Goal: Task Accomplishment & Management: Use online tool/utility

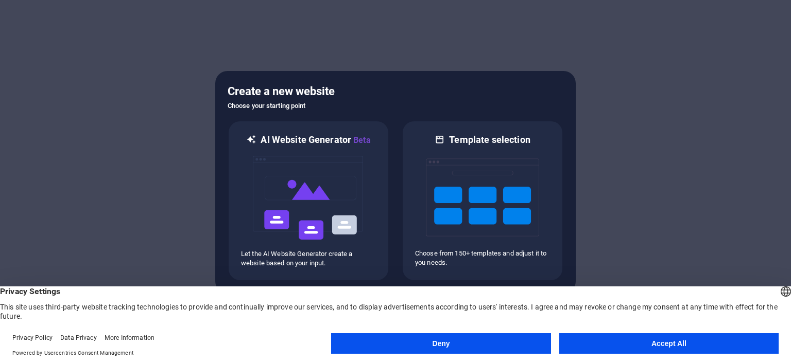
click at [657, 346] on button "Accept All" at bounding box center [668, 344] width 219 height 21
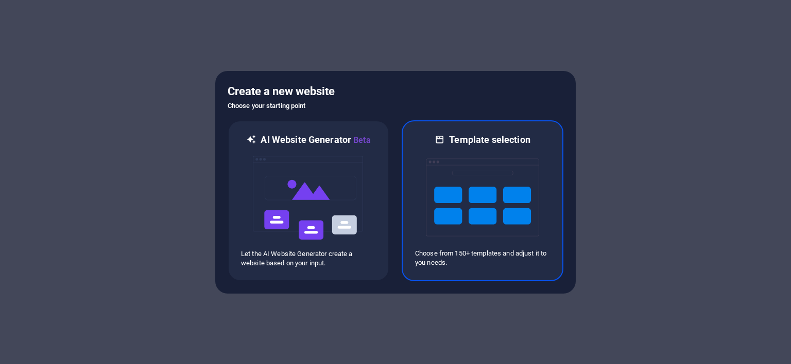
click at [463, 180] on img at bounding box center [482, 197] width 113 height 103
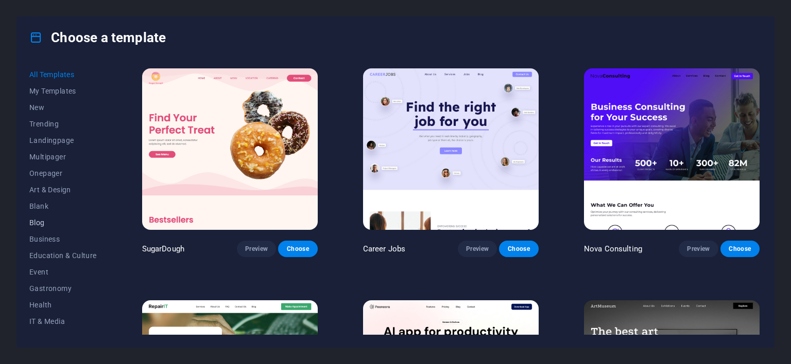
click at [42, 225] on span "Blog" at bounding box center [62, 223] width 67 height 8
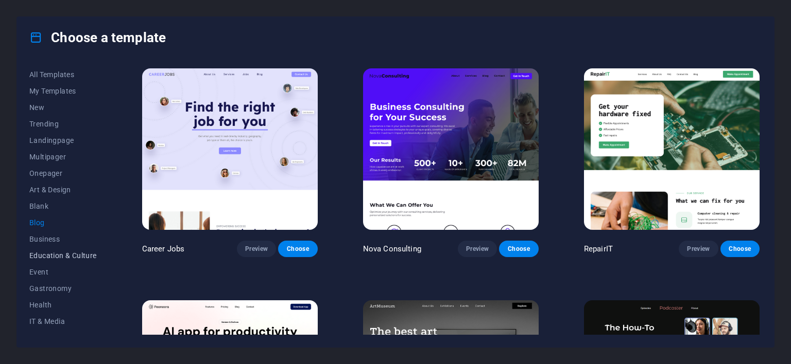
click at [53, 252] on span "Education & Culture" at bounding box center [62, 256] width 67 height 8
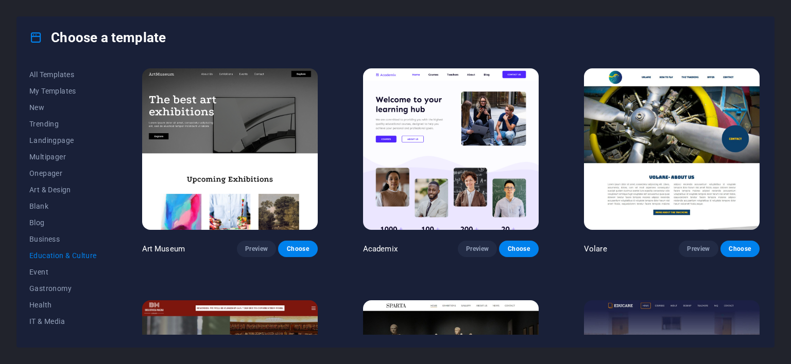
click at [54, 249] on button "Education & Culture" at bounding box center [62, 256] width 67 height 16
click at [61, 255] on span "Education & Culture" at bounding box center [62, 256] width 67 height 8
click at [37, 223] on span "Blog" at bounding box center [62, 223] width 67 height 8
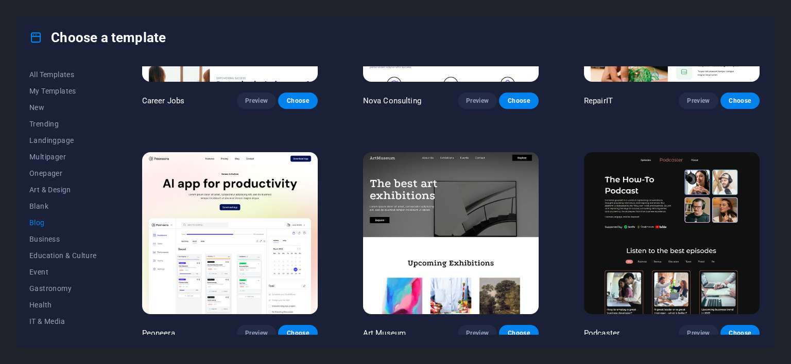
scroll to position [154, 0]
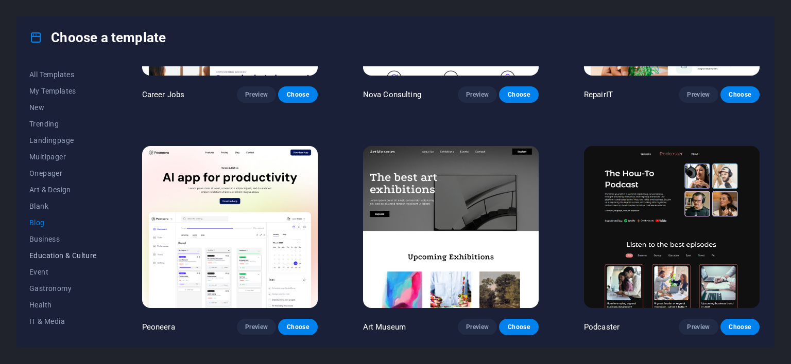
click at [53, 255] on span "Education & Culture" at bounding box center [62, 256] width 67 height 8
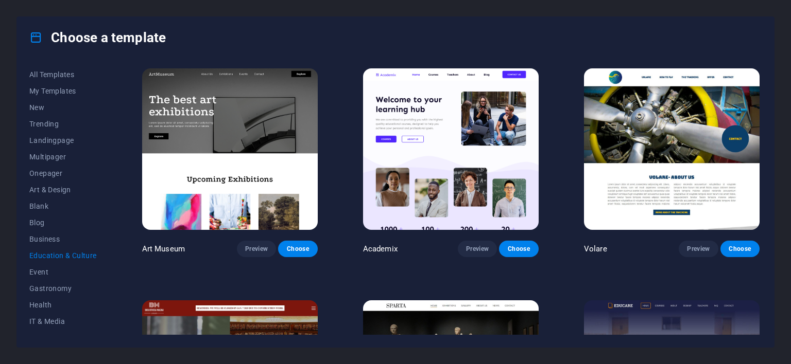
scroll to position [51, 0]
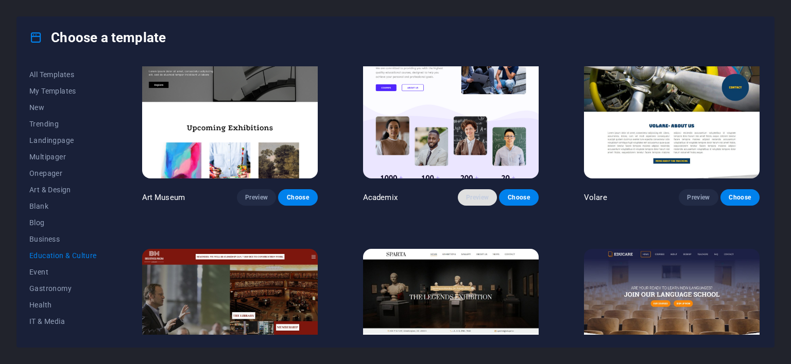
click at [482, 195] on span "Preview" at bounding box center [477, 198] width 23 height 8
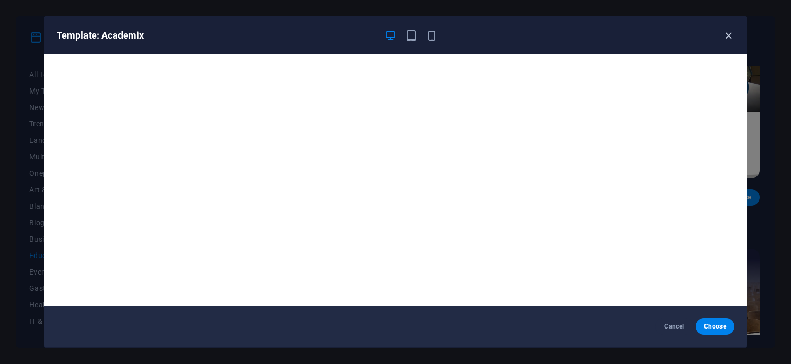
click at [726, 34] on icon "button" at bounding box center [728, 36] width 12 height 12
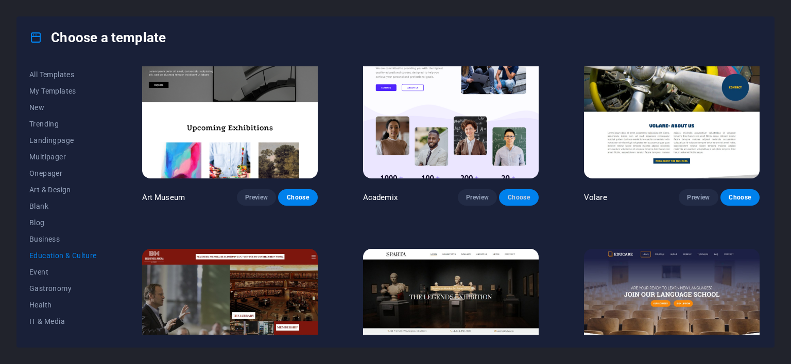
click at [516, 195] on span "Choose" at bounding box center [518, 198] width 23 height 8
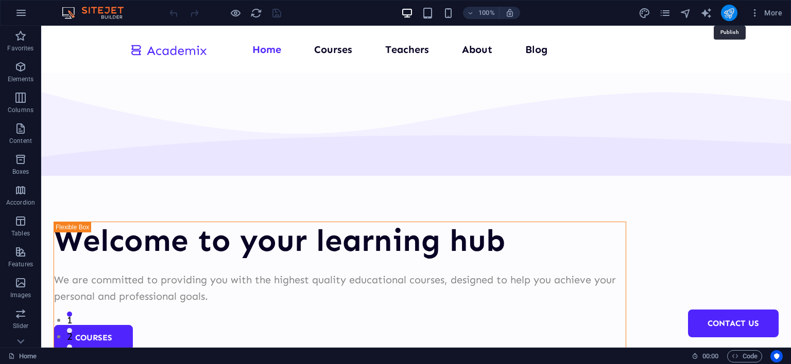
click at [729, 14] on icon "publish" at bounding box center [729, 13] width 12 height 12
click at [735, 12] on icon "publish" at bounding box center [729, 13] width 12 height 12
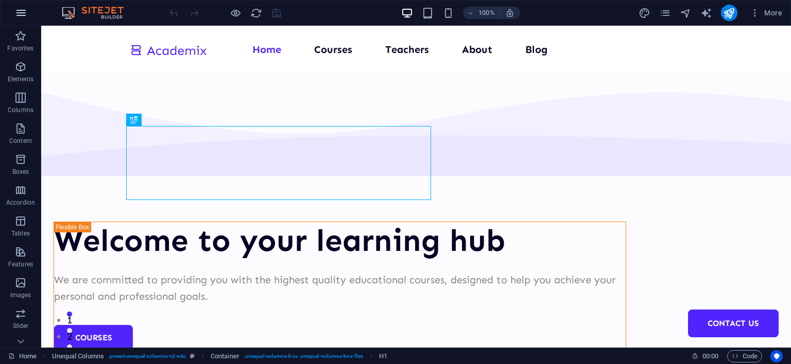
click at [20, 12] on icon "button" at bounding box center [21, 13] width 12 height 12
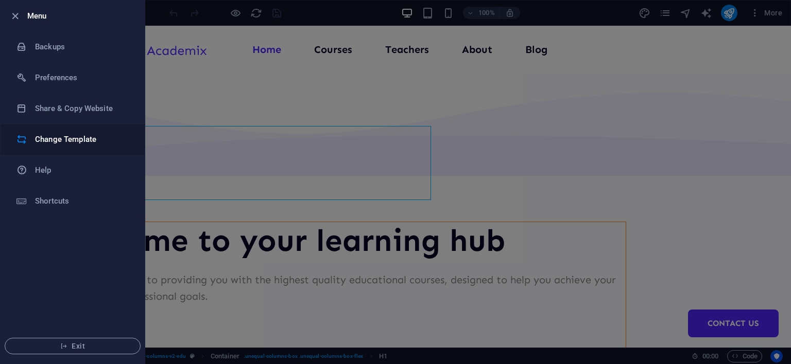
click at [65, 138] on h6 "Change Template" at bounding box center [82, 139] width 95 height 12
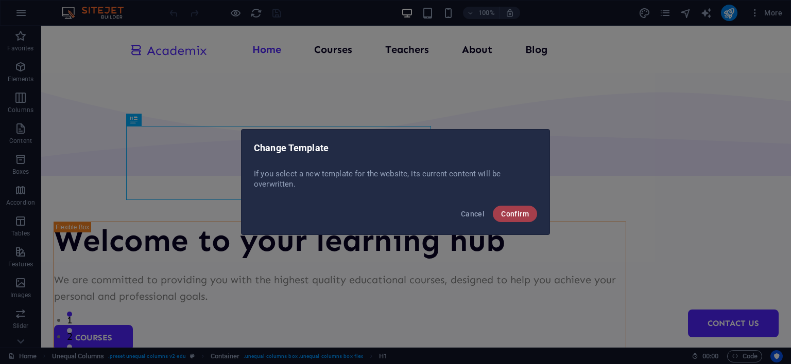
click at [512, 218] on span "Confirm" at bounding box center [515, 214] width 28 height 8
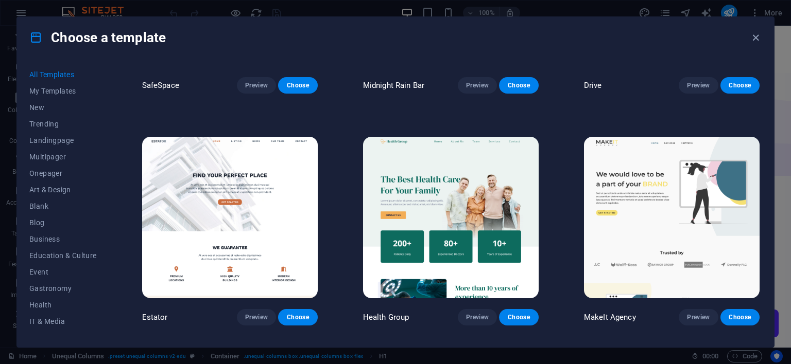
scroll to position [2265, 0]
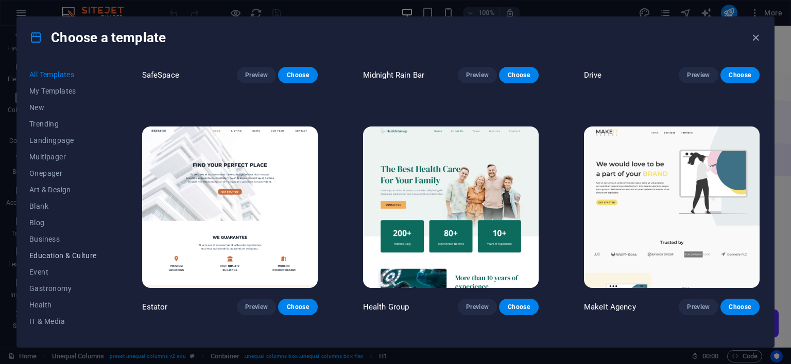
click at [51, 256] on span "Education & Culture" at bounding box center [62, 256] width 67 height 8
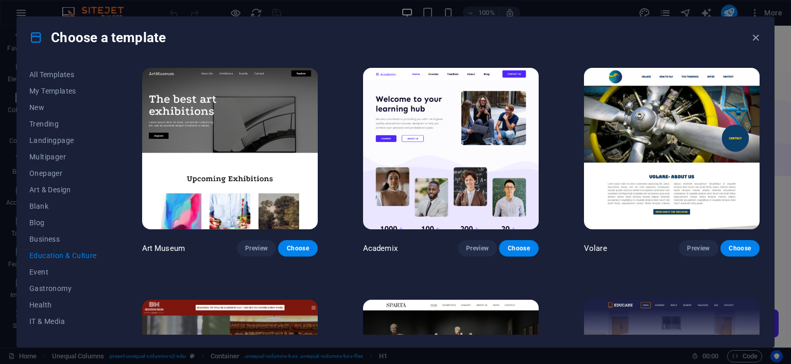
scroll to position [0, 0]
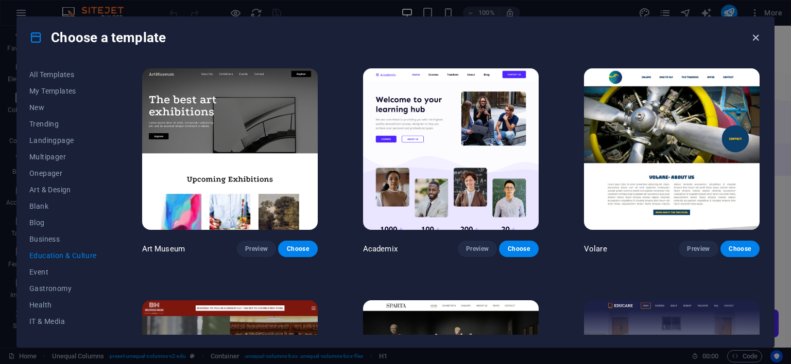
click at [754, 40] on icon "button" at bounding box center [755, 38] width 12 height 12
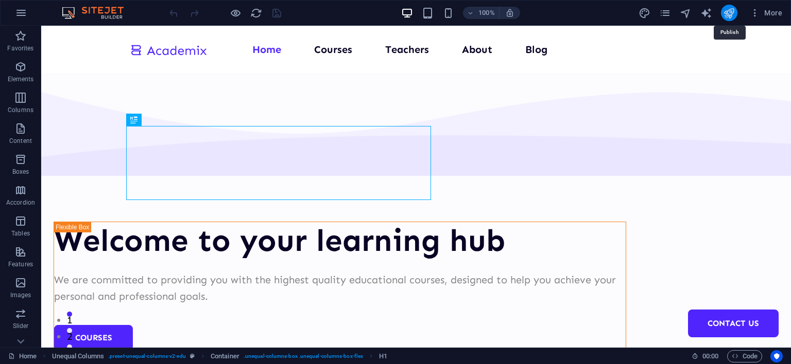
click at [727, 10] on icon "publish" at bounding box center [729, 13] width 12 height 12
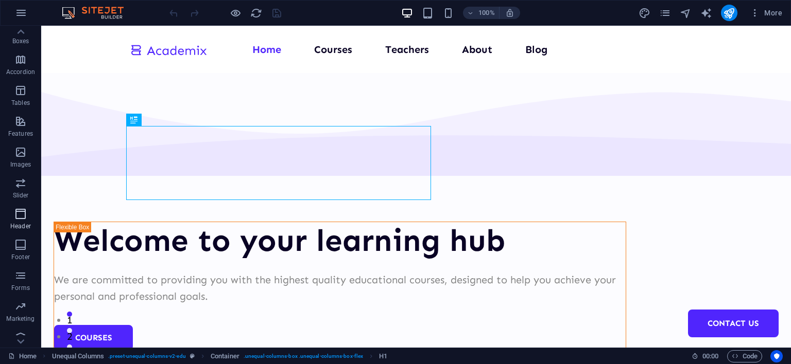
scroll to position [141, 0]
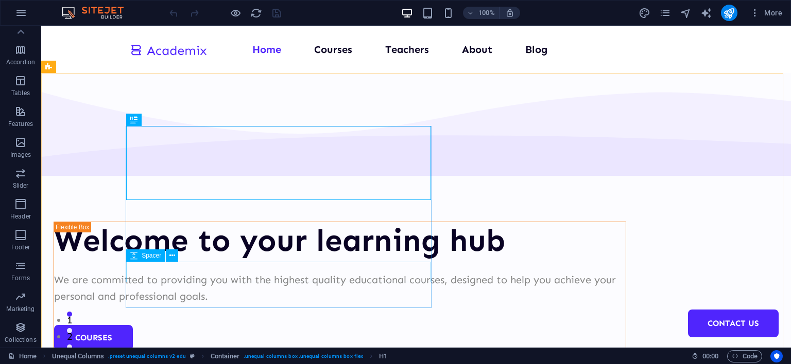
click at [180, 255] on div "Spacer" at bounding box center [155, 256] width 59 height 13
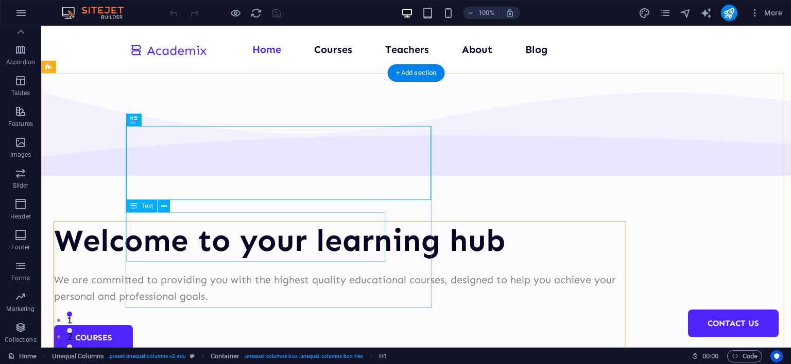
click at [196, 272] on div "We are committed to providing you with the highest quality educational courses,…" at bounding box center [339, 288] width 571 height 33
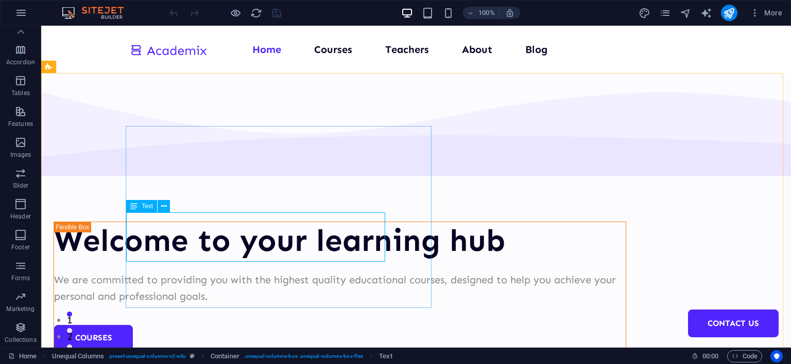
click at [134, 210] on icon at bounding box center [133, 206] width 7 height 12
click at [166, 207] on icon at bounding box center [164, 206] width 6 height 11
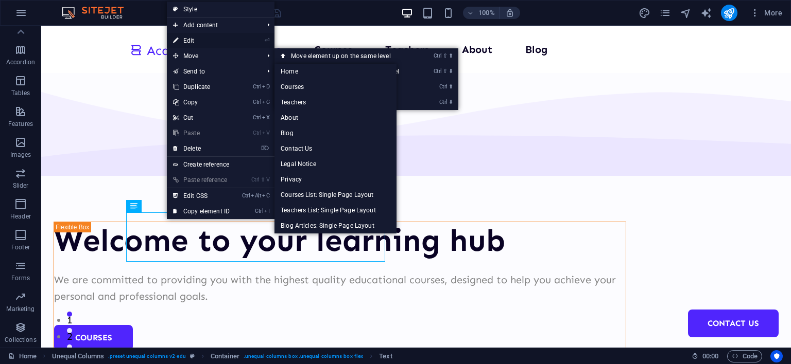
click at [197, 39] on link "⏎ Edit" at bounding box center [201, 40] width 69 height 15
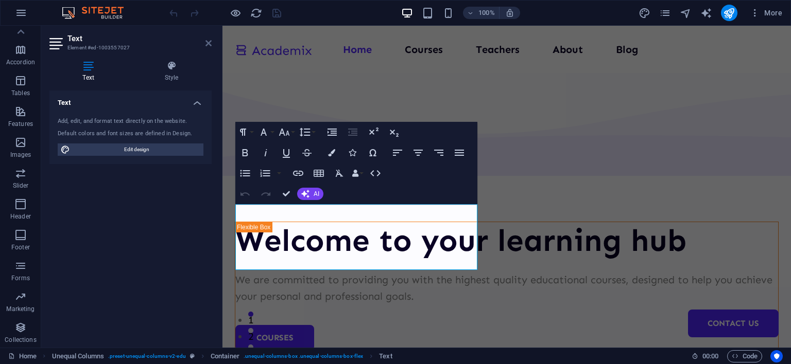
click at [206, 41] on icon at bounding box center [208, 43] width 6 height 8
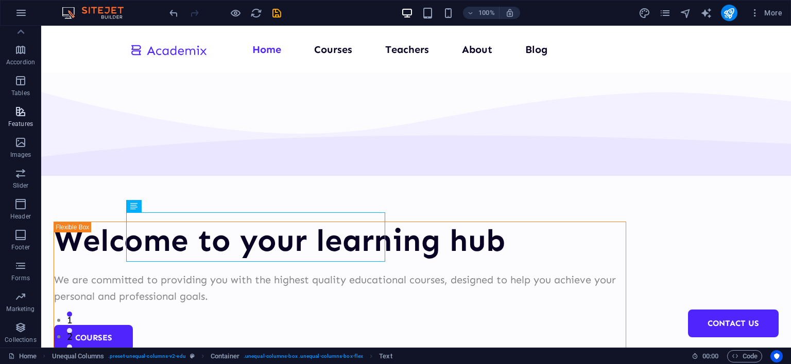
click at [23, 121] on p "Features" at bounding box center [20, 124] width 25 height 8
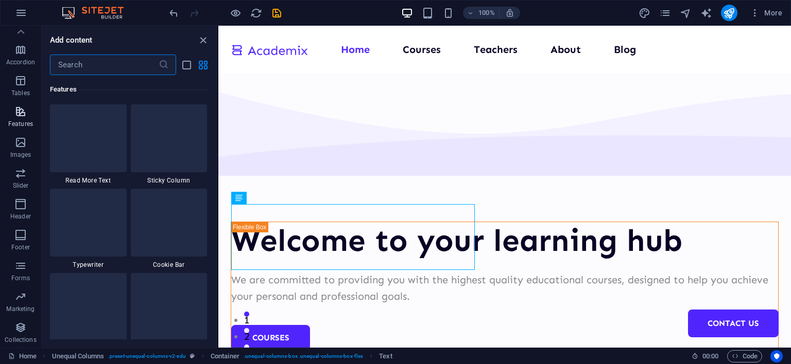
scroll to position [4012, 0]
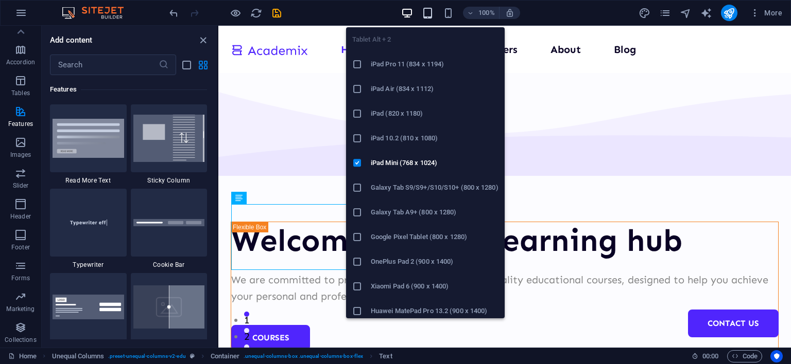
click at [425, 13] on icon "button" at bounding box center [428, 13] width 12 height 12
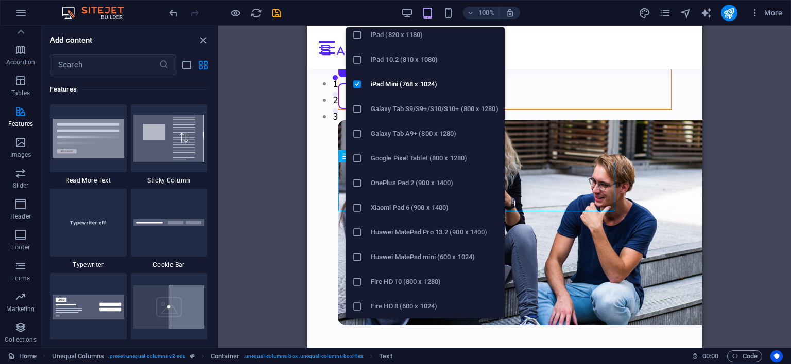
scroll to position [0, 0]
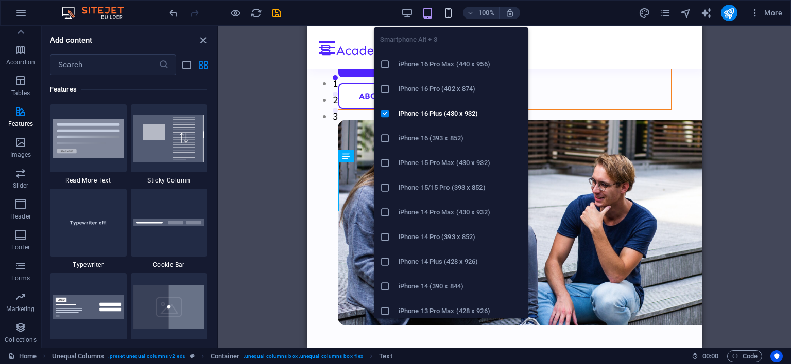
click at [450, 12] on icon "button" at bounding box center [448, 13] width 12 height 12
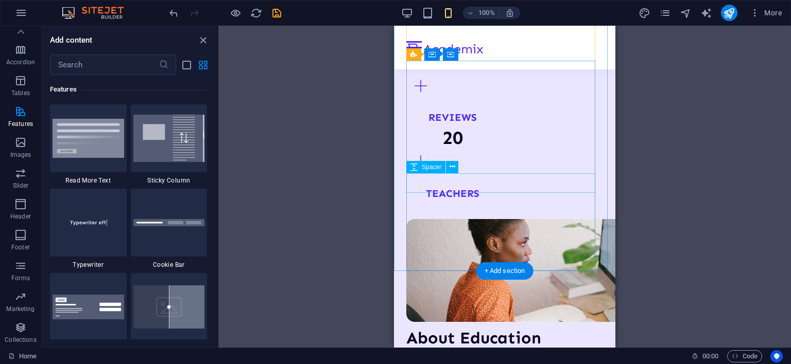
scroll to position [877, 0]
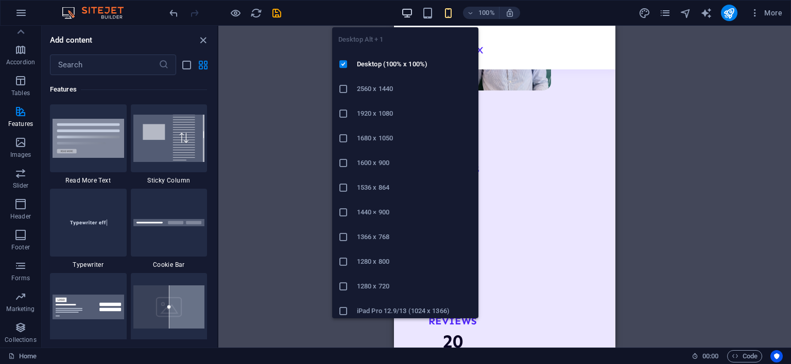
click at [402, 11] on icon "button" at bounding box center [407, 13] width 12 height 12
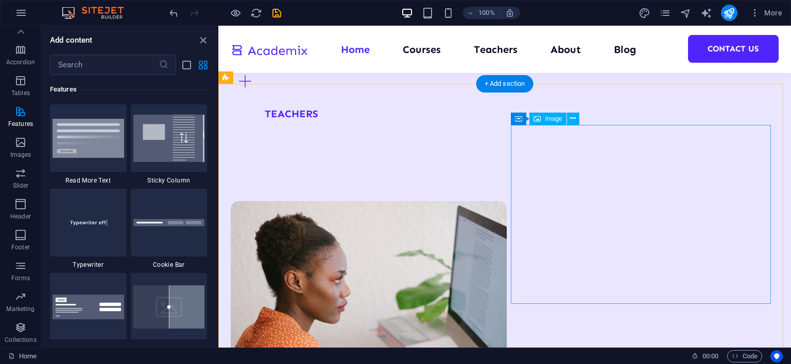
scroll to position [1755, 0]
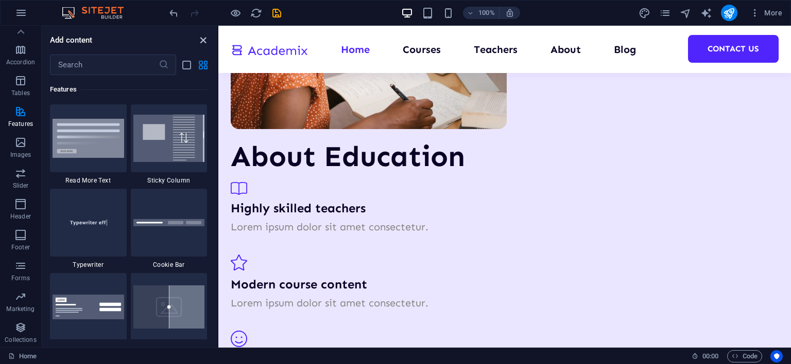
click at [204, 37] on icon "close panel" at bounding box center [203, 40] width 12 height 12
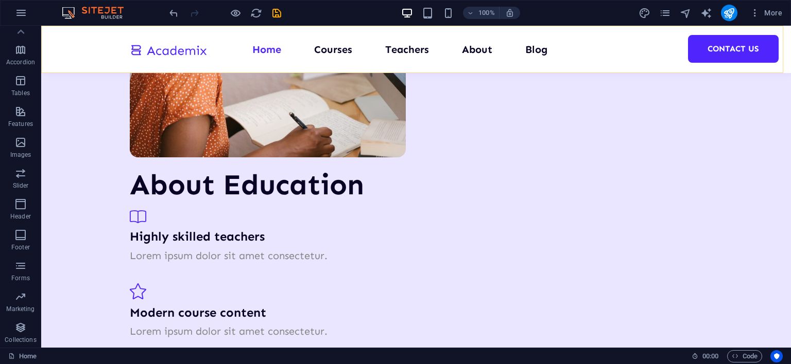
scroll to position [1765, 0]
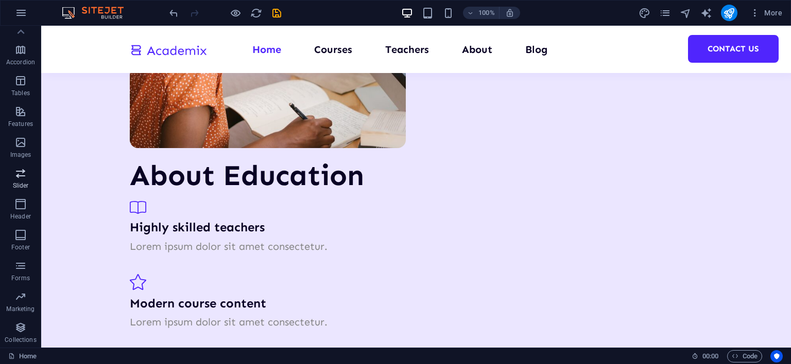
click at [21, 177] on icon "button" at bounding box center [20, 173] width 12 height 12
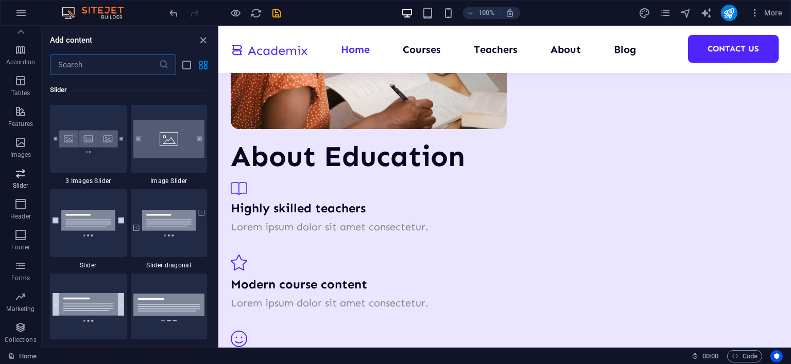
scroll to position [5835, 0]
click at [57, 114] on label "1 Star" at bounding box center [58, 113] width 9 height 9
click at [54, 119] on input "1 Star" at bounding box center [54, 119] width 1 height 1
radio input "true"
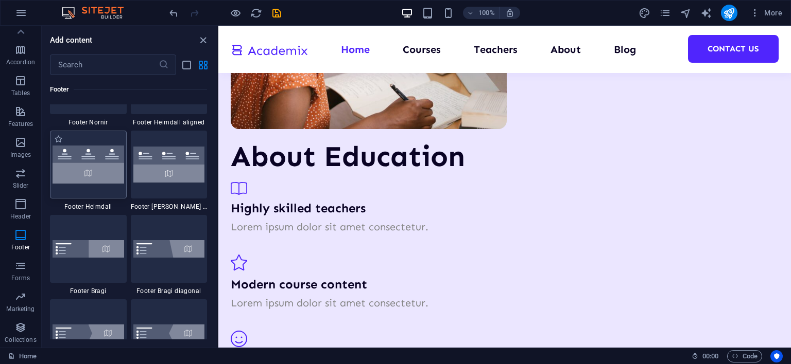
scroll to position [7052, 0]
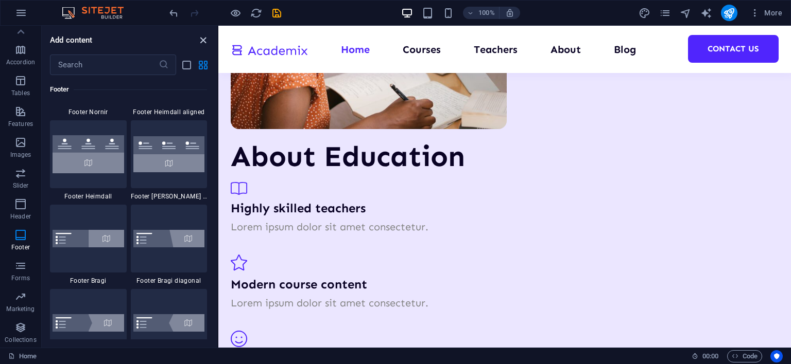
click at [202, 35] on icon "close panel" at bounding box center [203, 40] width 12 height 12
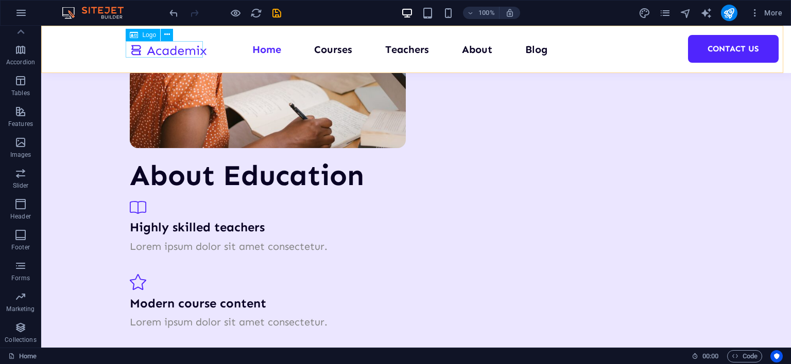
click at [184, 53] on div at bounding box center [168, 49] width 77 height 17
click at [166, 31] on icon at bounding box center [167, 34] width 6 height 11
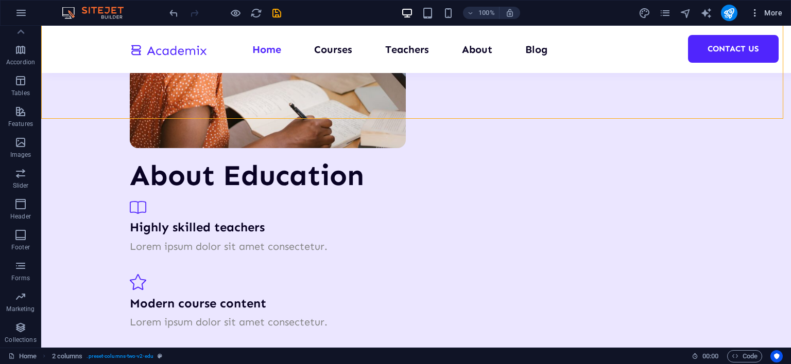
click at [774, 10] on span "More" at bounding box center [765, 13] width 32 height 10
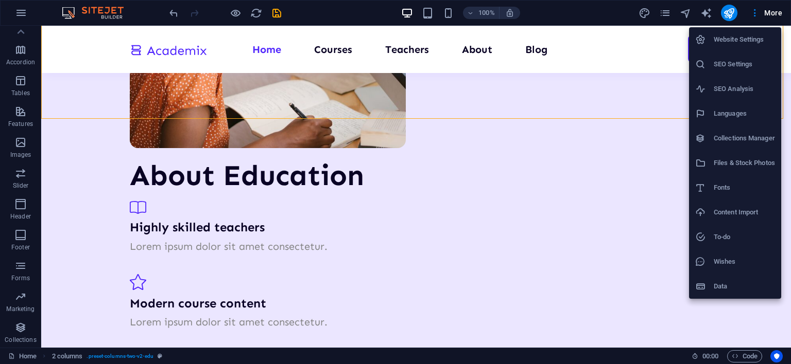
click at [738, 37] on h6 "Website Settings" at bounding box center [743, 39] width 61 height 12
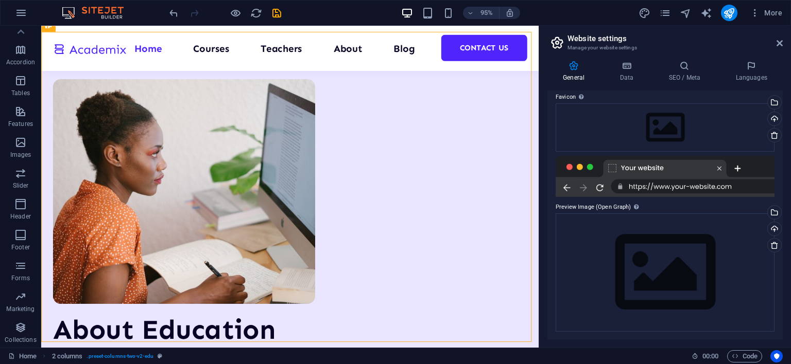
scroll to position [0, 0]
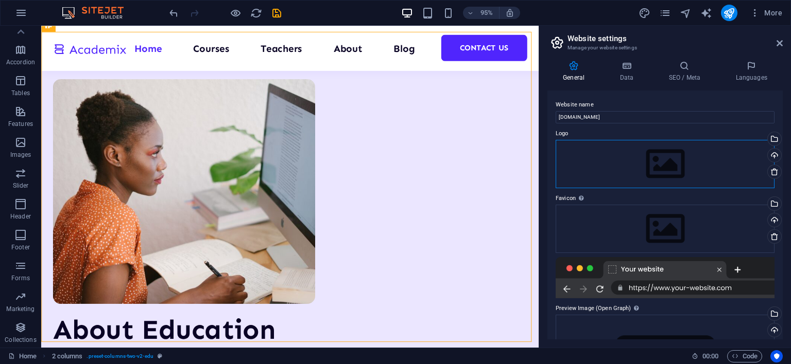
click at [660, 162] on div "Drag files here, click to choose files or select files from Files or our free s…" at bounding box center [664, 164] width 219 height 48
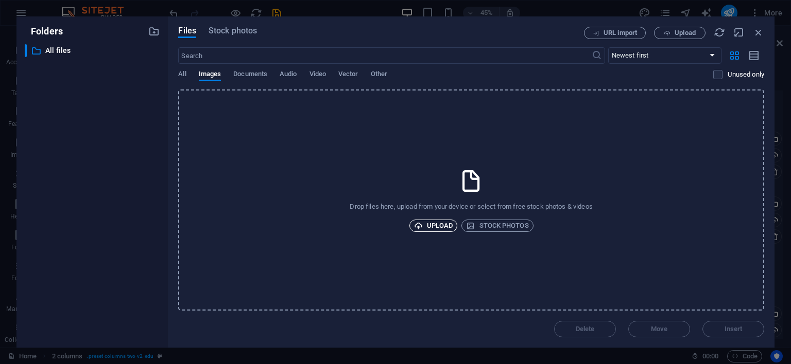
click at [439, 224] on span "Upload" at bounding box center [433, 226] width 39 height 12
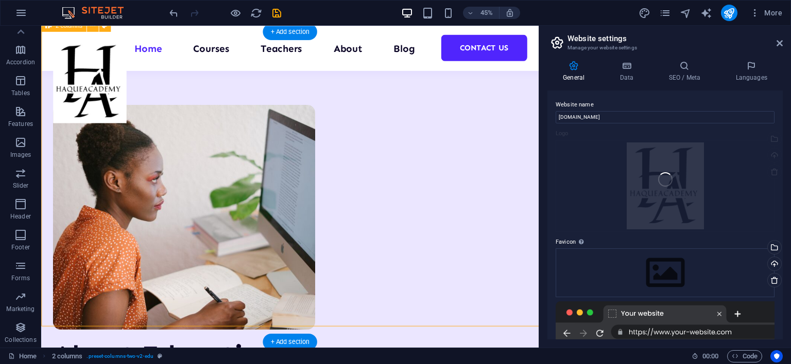
scroll to position [1509, 0]
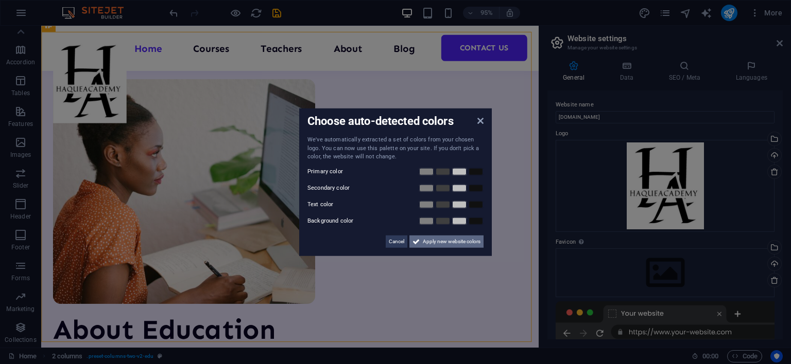
drag, startPoint x: 431, startPoint y: 242, endPoint x: 394, endPoint y: 228, distance: 39.5
click at [431, 242] on span "Apply new website colors" at bounding box center [452, 241] width 58 height 12
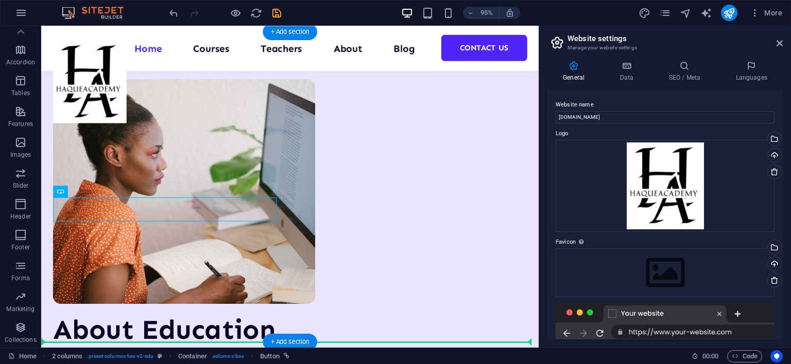
drag, startPoint x: 218, startPoint y: 230, endPoint x: 218, endPoint y: 247, distance: 17.0
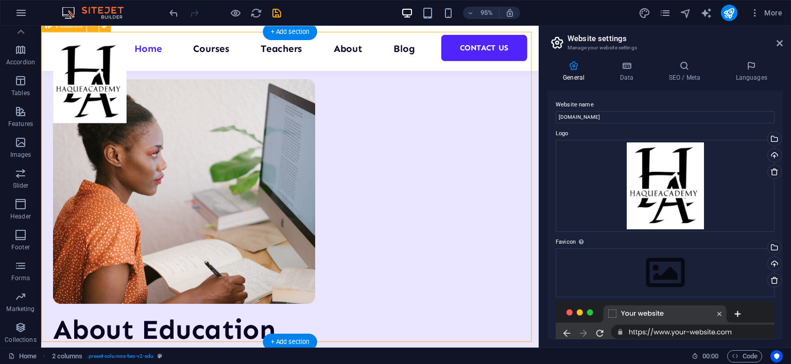
drag, startPoint x: 208, startPoint y: 218, endPoint x: 208, endPoint y: 232, distance: 13.9
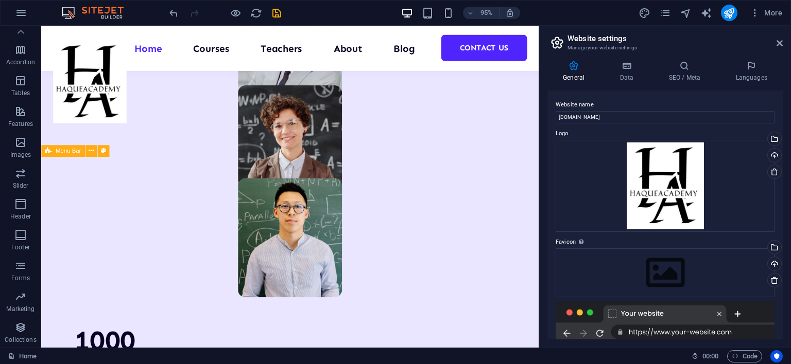
scroll to position [789, 0]
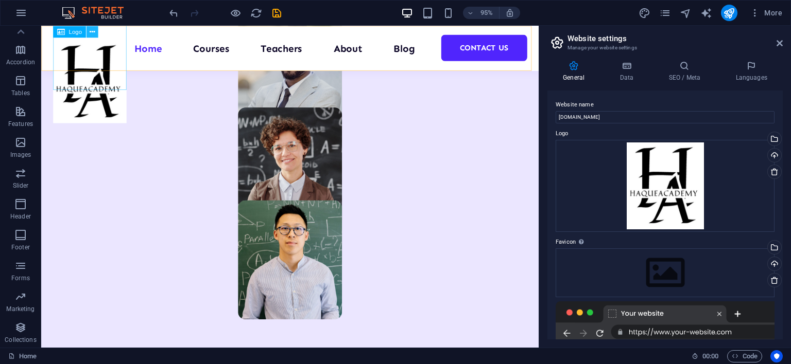
click at [92, 30] on icon at bounding box center [91, 31] width 5 height 10
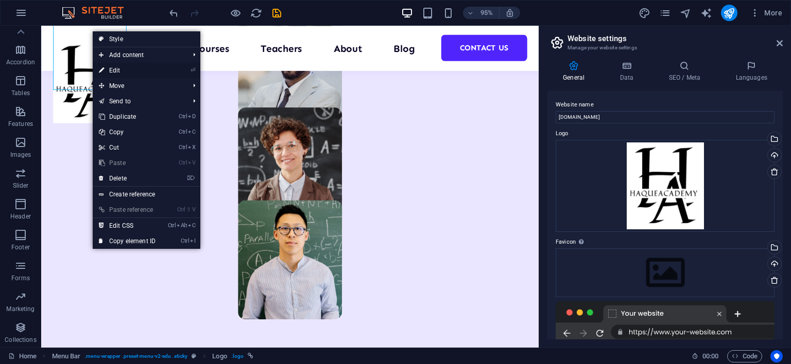
click at [115, 69] on link "⏎ Edit" at bounding box center [127, 70] width 69 height 15
select select "px"
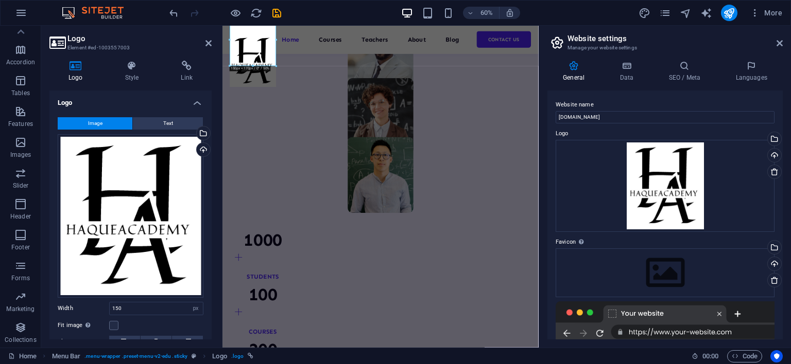
scroll to position [790, 0]
click at [91, 119] on span "Image" at bounding box center [95, 123] width 14 height 12
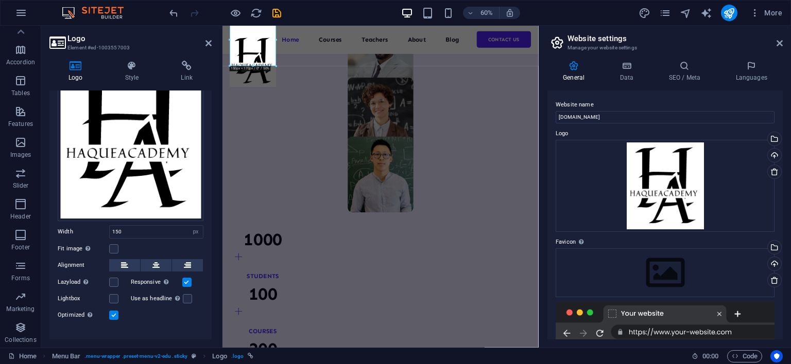
scroll to position [89, 0]
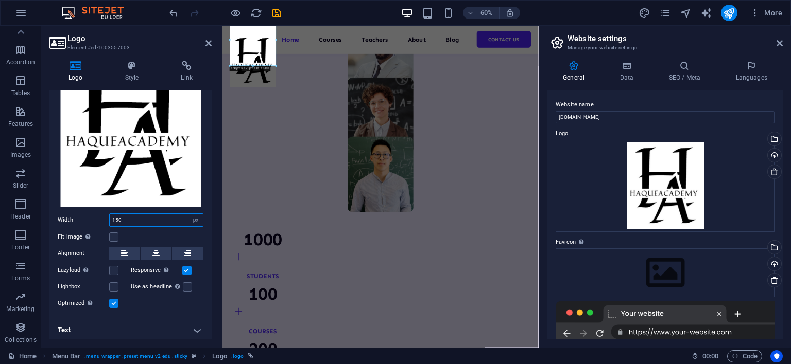
click at [132, 218] on input "150" at bounding box center [156, 220] width 93 height 12
click at [110, 235] on label at bounding box center [113, 237] width 9 height 9
click at [0, 0] on input "Fit image Automatically fit image to a fixed width and height" at bounding box center [0, 0] width 0 height 0
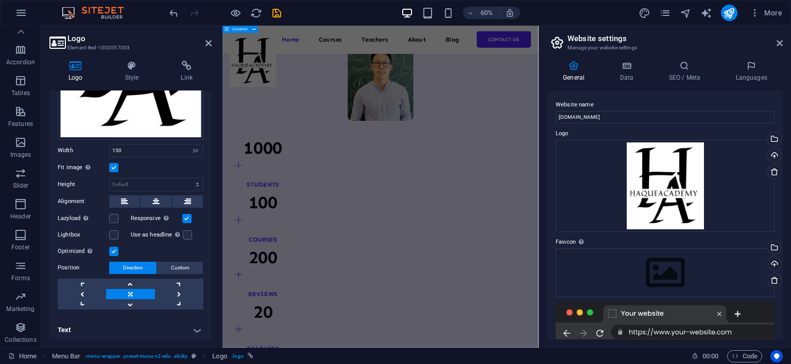
scroll to position [944, 0]
click at [276, 12] on icon "save" at bounding box center [277, 13] width 12 height 12
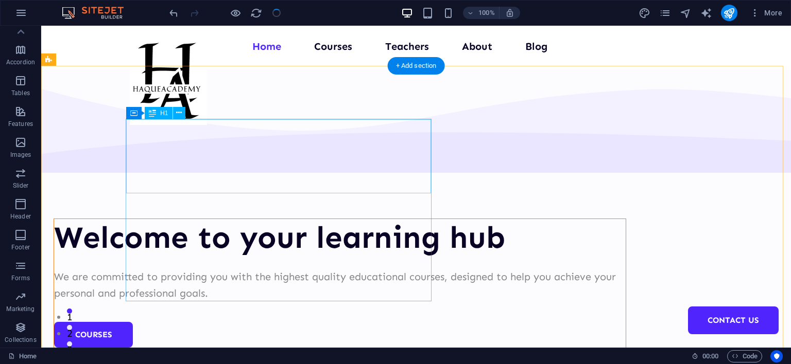
scroll to position [0, 0]
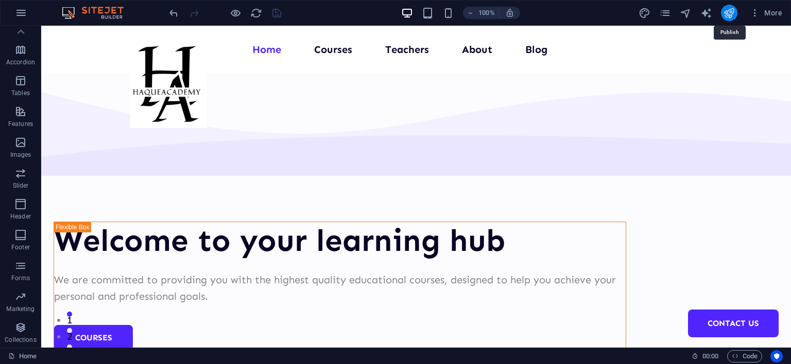
click at [733, 11] on icon "publish" at bounding box center [729, 13] width 12 height 12
